Goal: Task Accomplishment & Management: Use online tool/utility

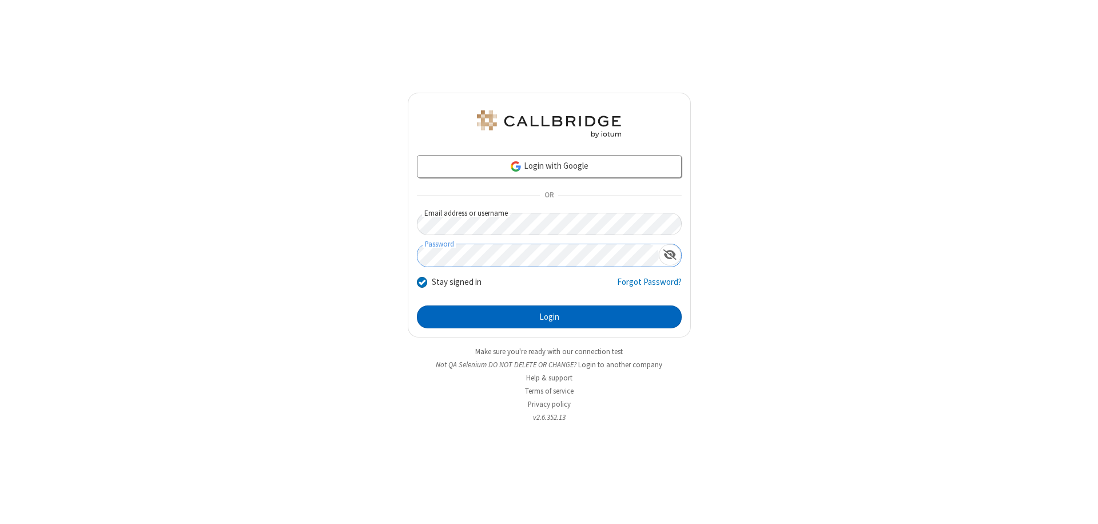
click at [549, 317] on button "Login" at bounding box center [549, 316] width 265 height 23
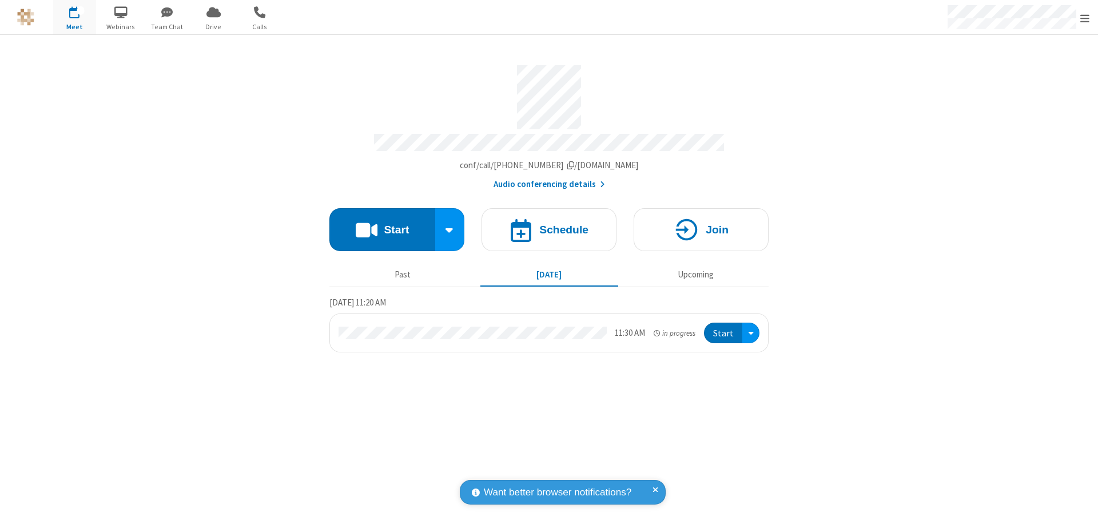
click at [382, 224] on button "Start" at bounding box center [382, 229] width 106 height 43
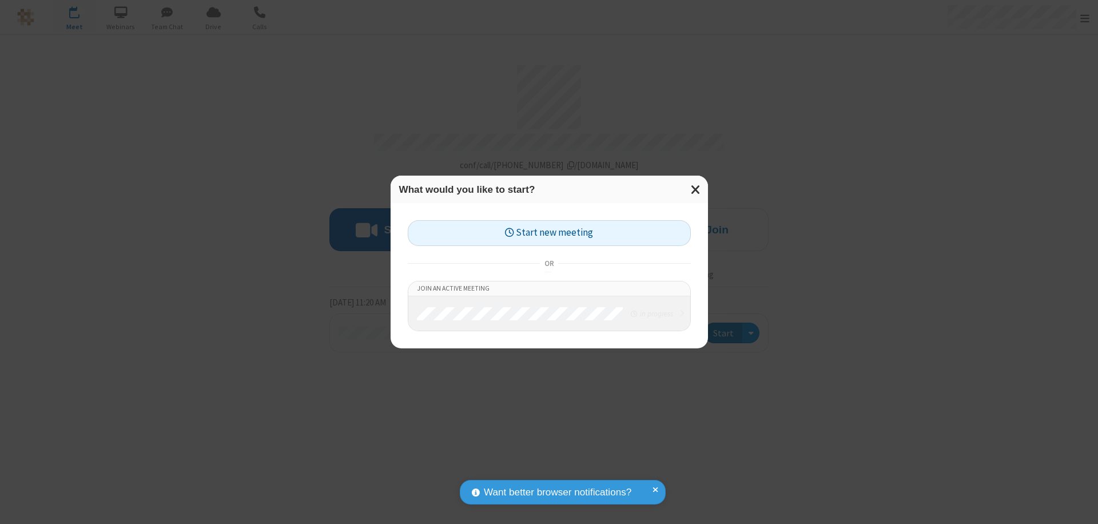
click at [549, 233] on button "Start new meeting" at bounding box center [549, 233] width 283 height 26
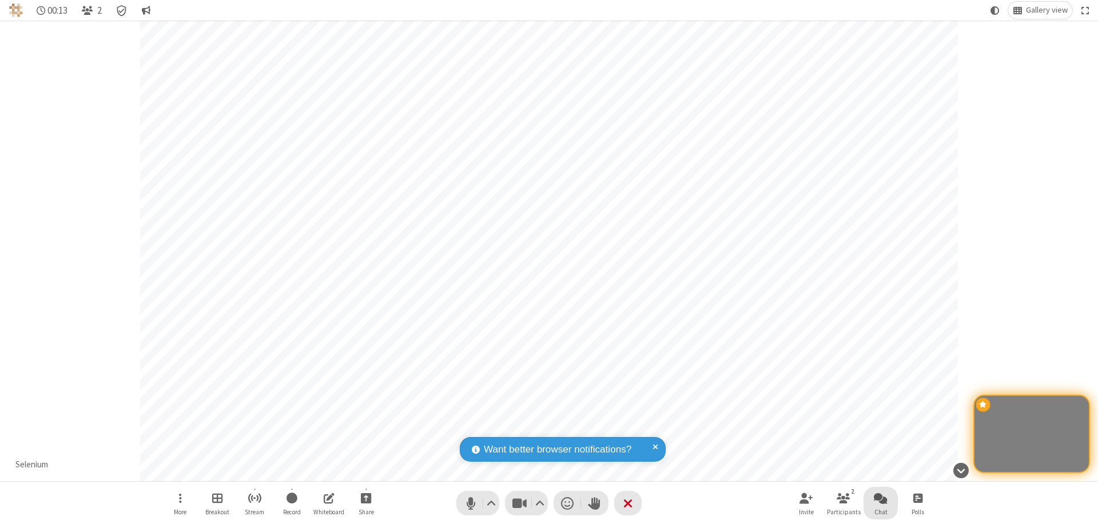
click at [881, 498] on span "Open chat" at bounding box center [881, 498] width 14 height 14
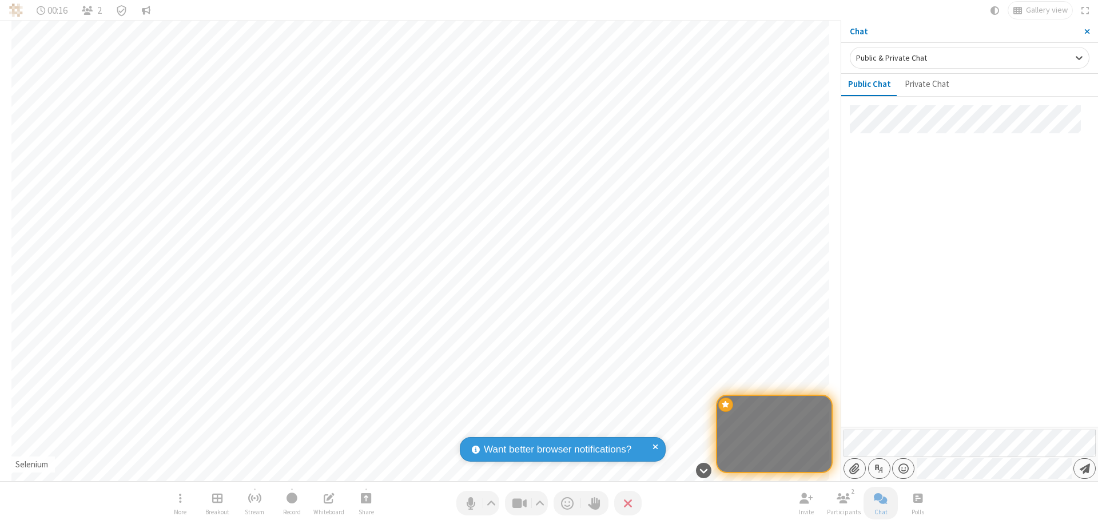
click at [1084, 468] on span "Send message" at bounding box center [1085, 468] width 10 height 11
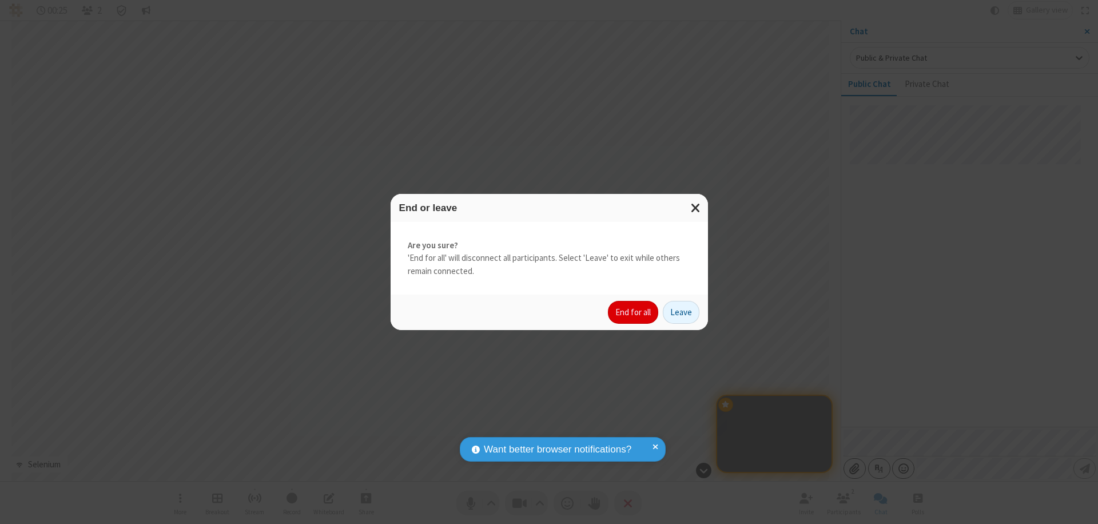
click at [634, 312] on button "End for all" at bounding box center [633, 312] width 50 height 23
